Goal: Transaction & Acquisition: Purchase product/service

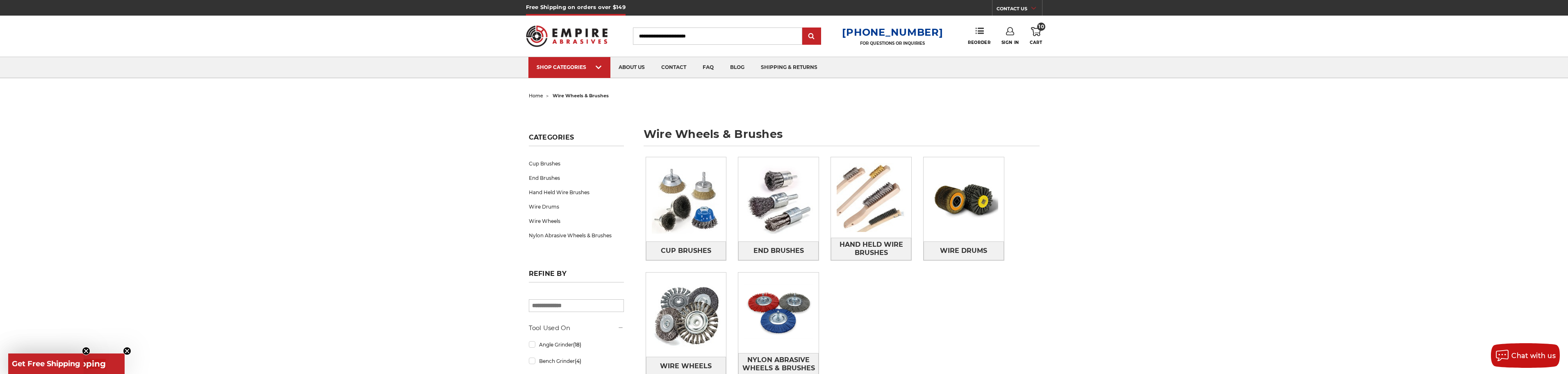
click at [1040, 34] on use at bounding box center [1036, 31] width 10 height 9
click at [987, 86] on link "View Cart" at bounding box center [981, 91] width 101 height 18
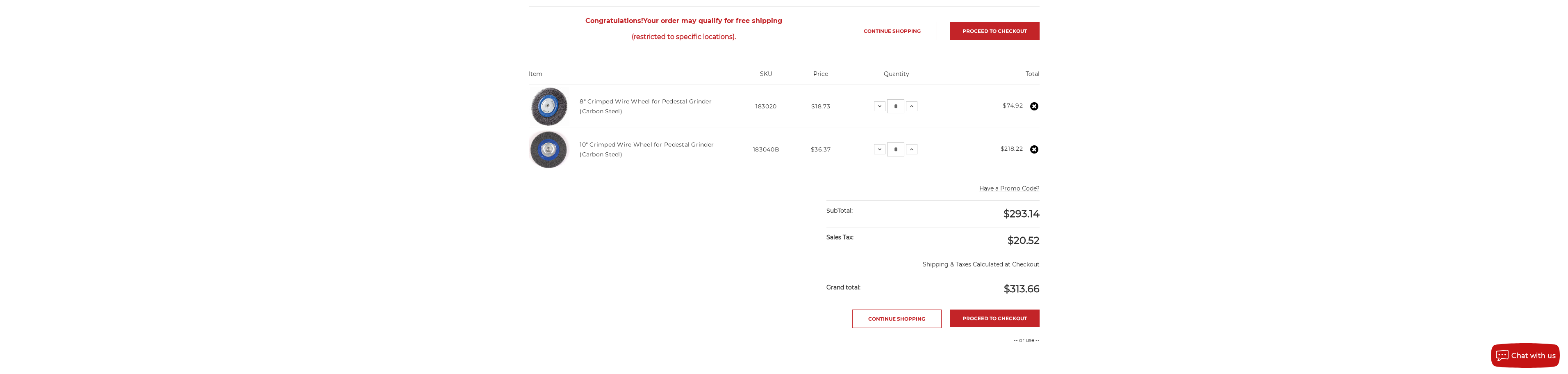
scroll to position [164, 0]
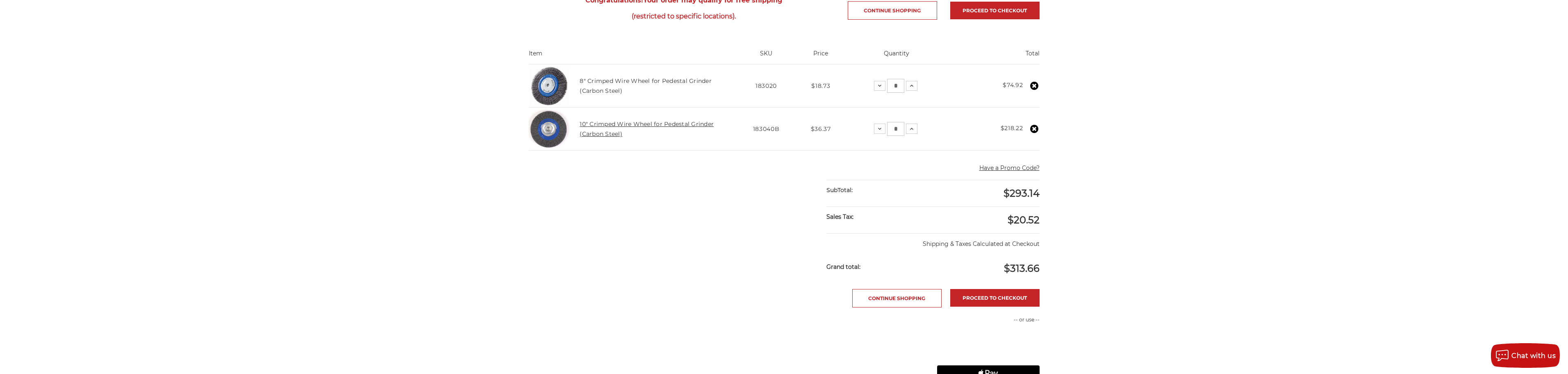
click at [616, 122] on link "10" Crimped Wire Wheel for Pedestal Grinder (Carbon Steel)" at bounding box center [646, 129] width 134 height 17
